Goal: Learn about a topic: Learn about a topic

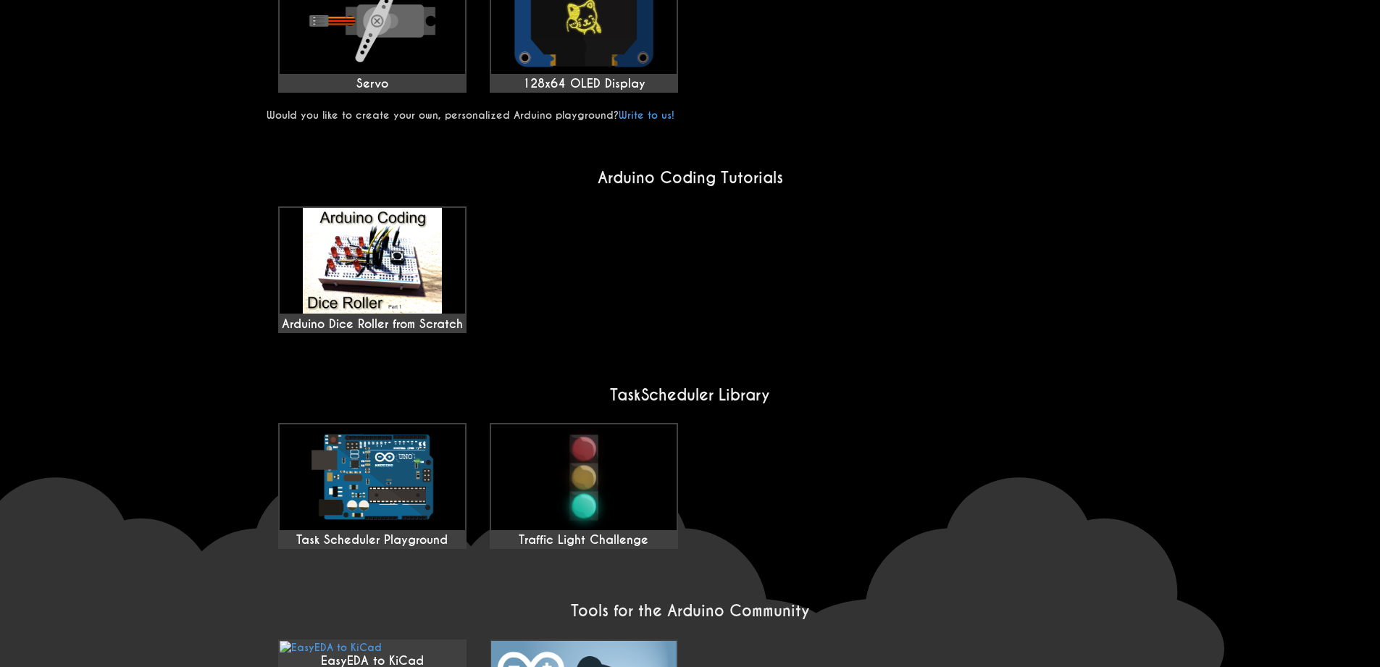
scroll to position [1043, 0]
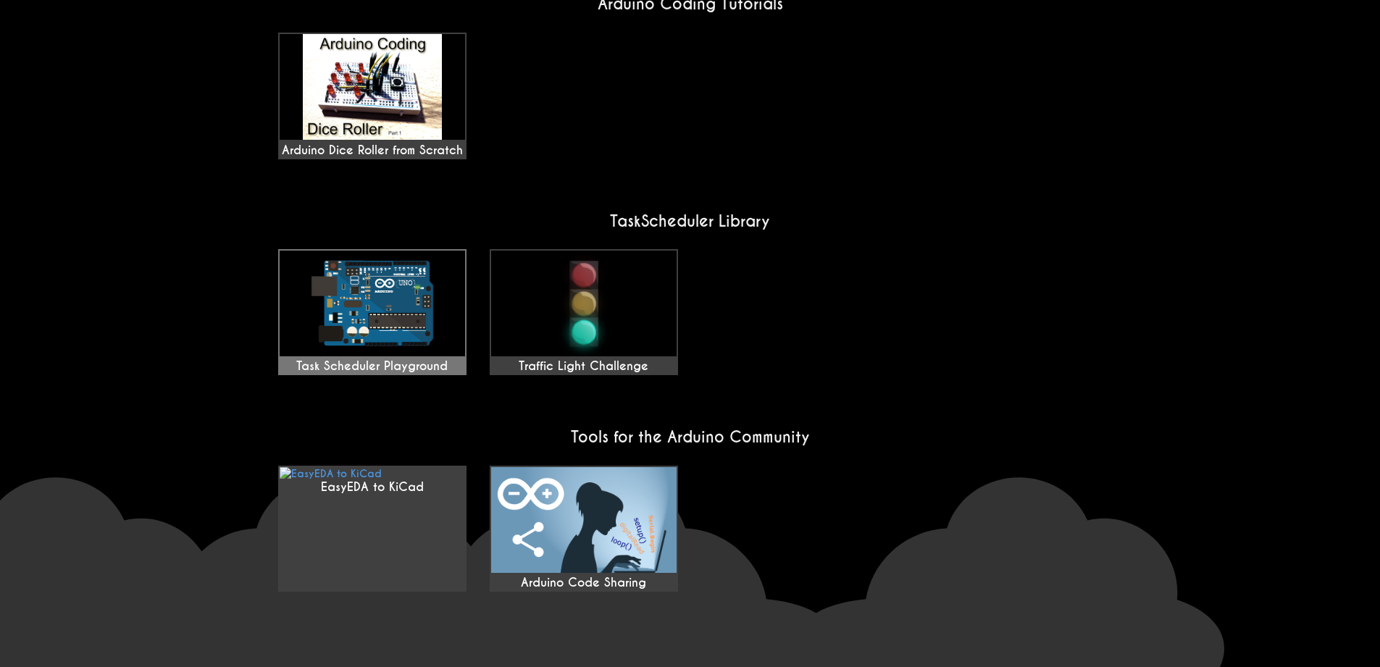
click at [355, 328] on img at bounding box center [372, 304] width 185 height 106
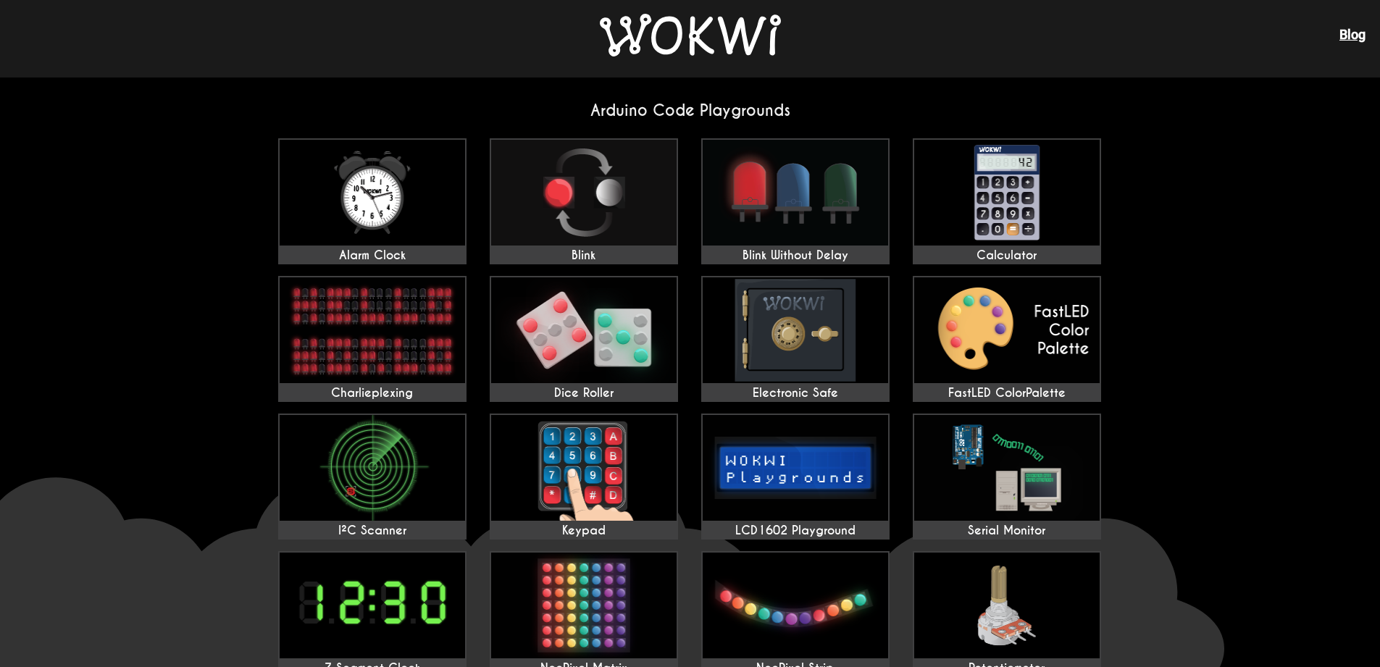
scroll to position [0, 0]
